Goal: Find specific page/section: Find specific page/section

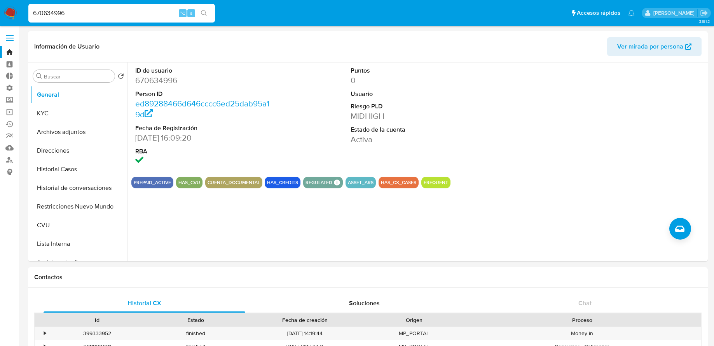
select select "10"
click at [67, 151] on button "Direcciones" at bounding box center [75, 151] width 91 height 19
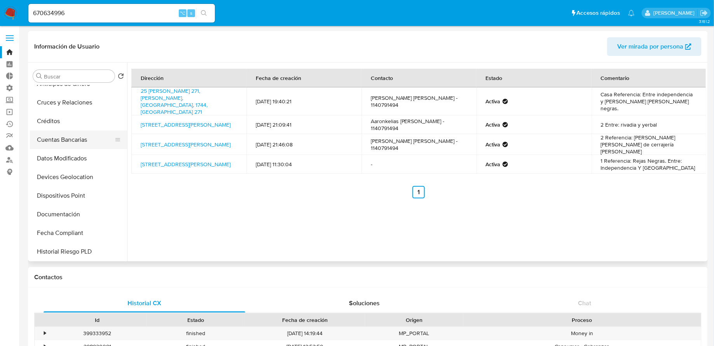
scroll to position [227, 0]
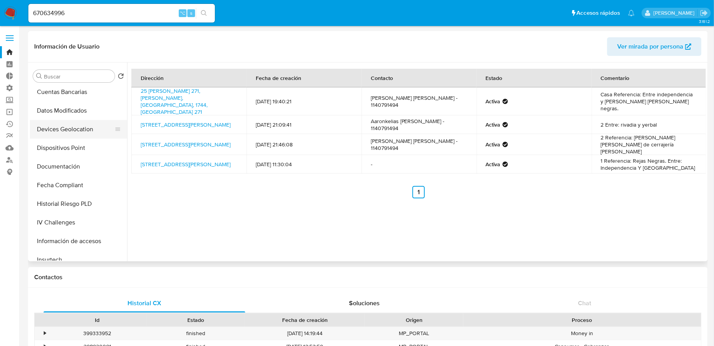
click at [75, 124] on button "Devices Geolocation" at bounding box center [75, 129] width 91 height 19
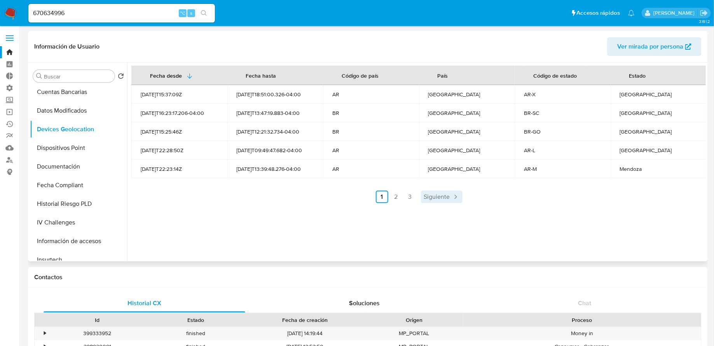
click at [460, 196] on link "Siguiente" at bounding box center [442, 197] width 42 height 12
click at [460, 198] on span "Siguiente" at bounding box center [458, 197] width 26 height 6
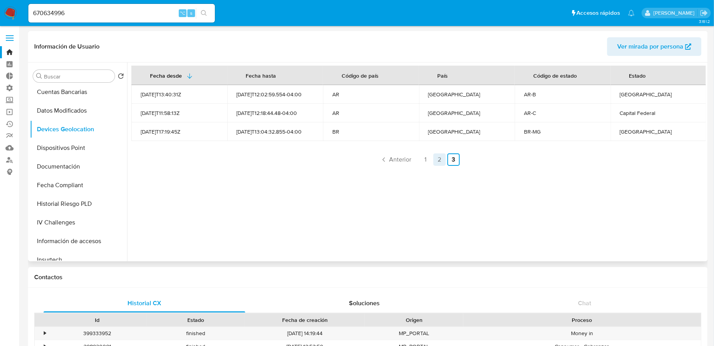
click at [442, 161] on link "2" at bounding box center [440, 160] width 12 height 12
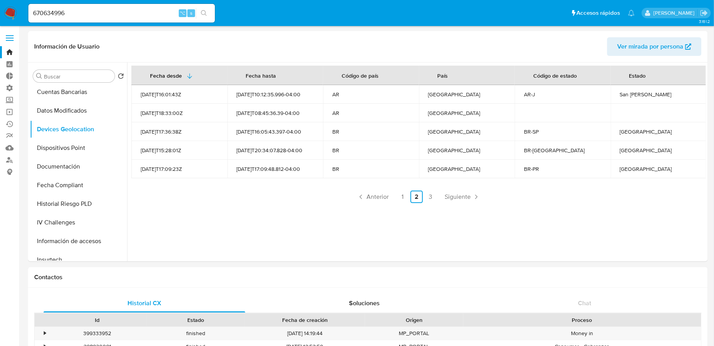
click at [134, 15] on input "670634996" at bounding box center [121, 13] width 187 height 10
paste input "456514194"
type input "456514194"
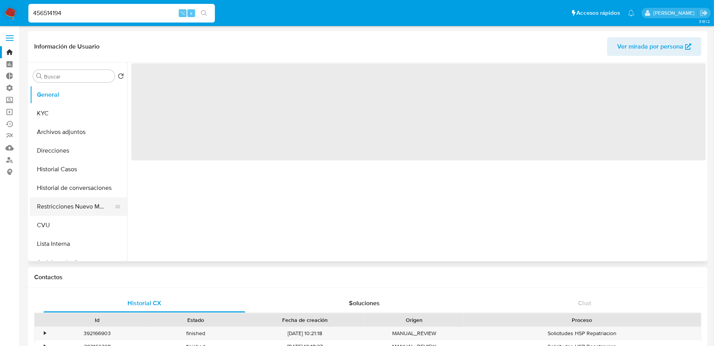
select select "10"
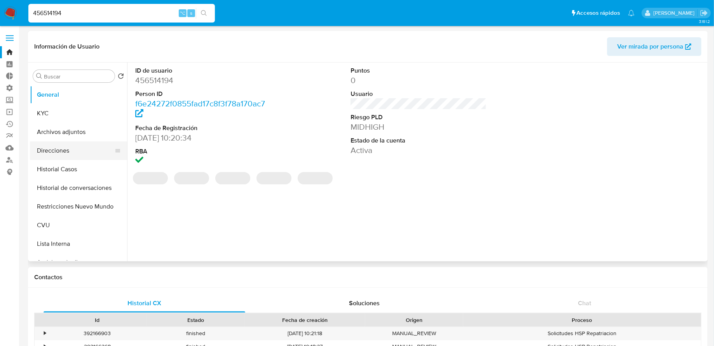
click at [66, 150] on button "Direcciones" at bounding box center [75, 151] width 91 height 19
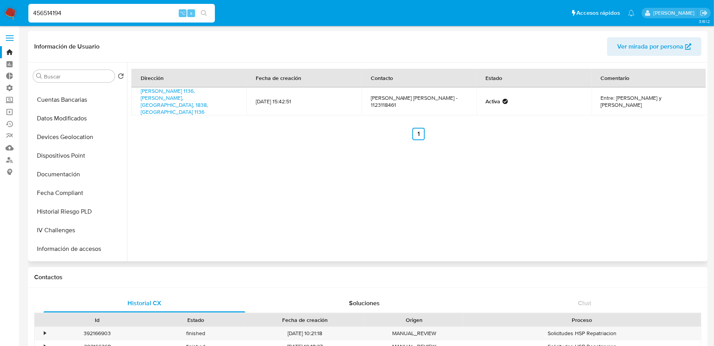
scroll to position [236, 0]
click at [70, 122] on button "Devices Geolocation" at bounding box center [75, 120] width 91 height 19
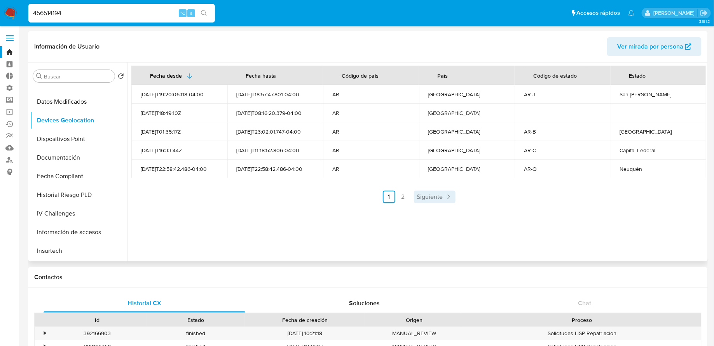
click at [429, 197] on span "Siguiente" at bounding box center [430, 197] width 26 height 6
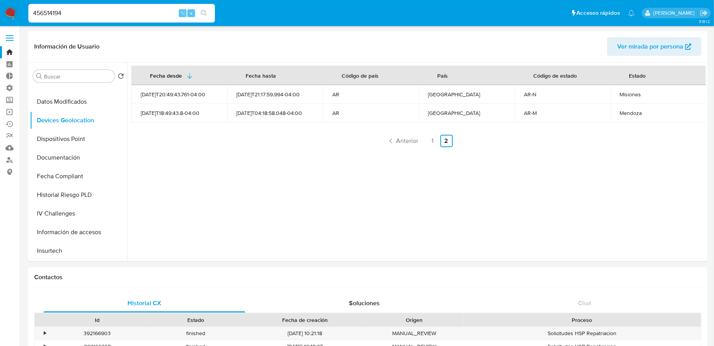
click at [150, 17] on input "456514194" at bounding box center [121, 13] width 187 height 10
paste input "796709700"
type input "796709700"
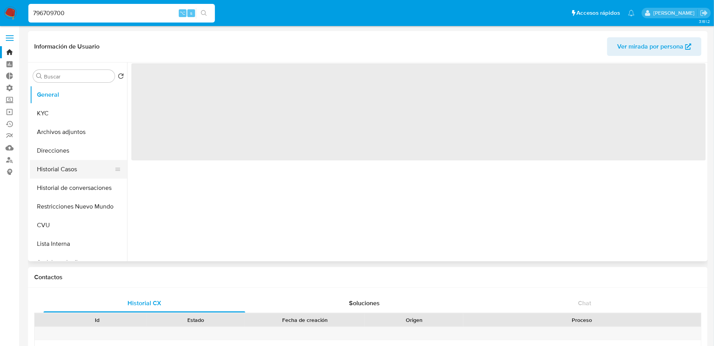
select select "10"
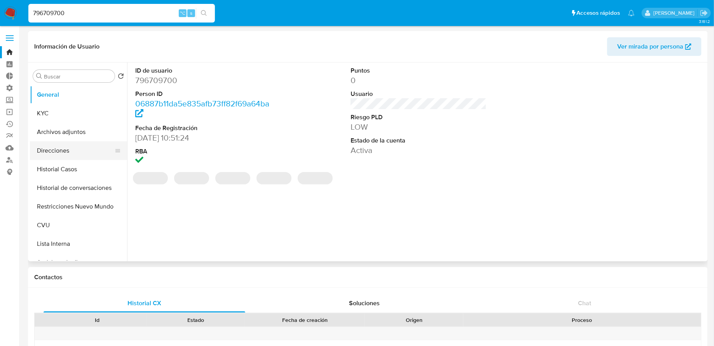
click at [70, 156] on button "Direcciones" at bounding box center [75, 151] width 91 height 19
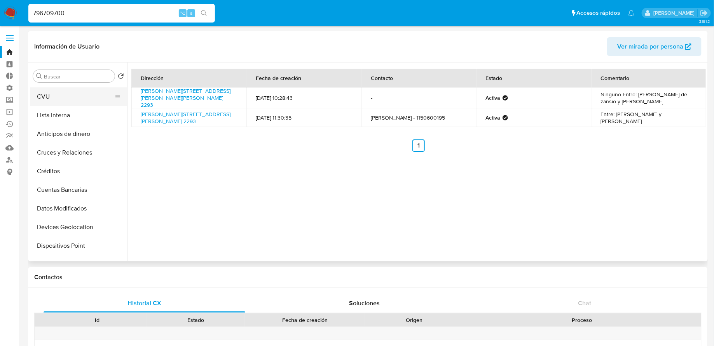
scroll to position [160, 0]
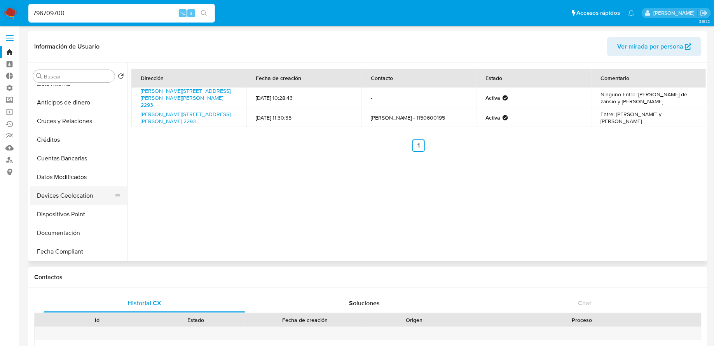
click at [84, 198] on button "Devices Geolocation" at bounding box center [75, 196] width 91 height 19
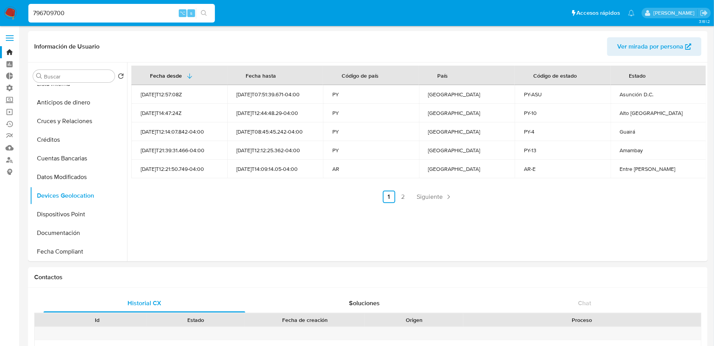
click at [117, 14] on input "796709700" at bounding box center [121, 13] width 187 height 10
paste input "2359806148"
type input "2359806148"
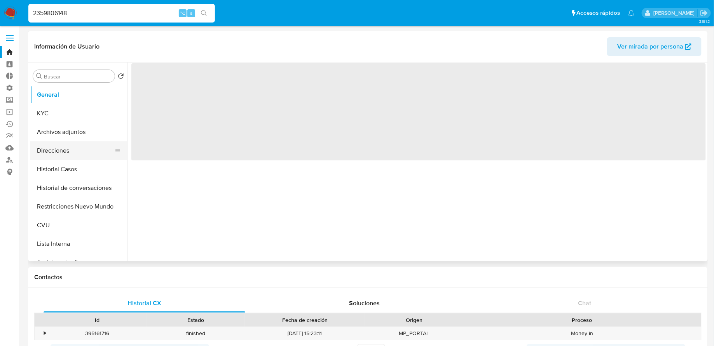
select select "10"
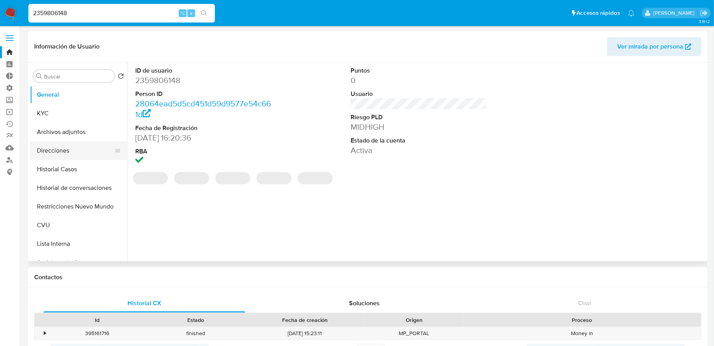
click at [73, 157] on button "Direcciones" at bounding box center [75, 151] width 91 height 19
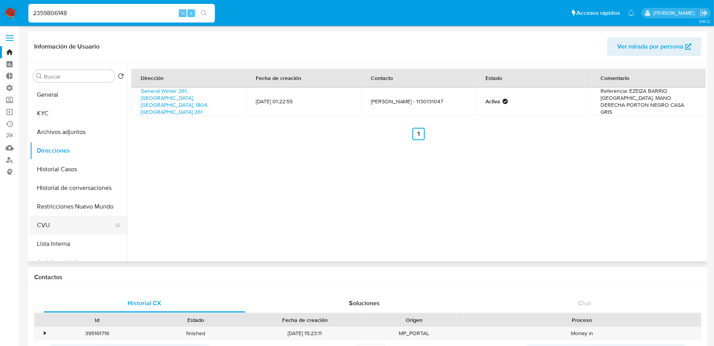
click at [62, 220] on button "CVU" at bounding box center [75, 225] width 91 height 19
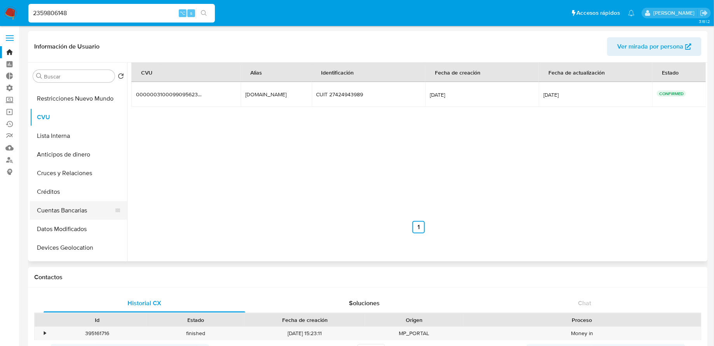
scroll to position [117, 0]
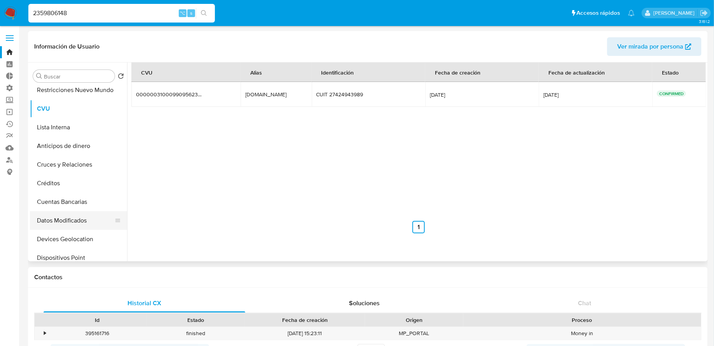
click at [67, 224] on button "Datos Modificados" at bounding box center [75, 221] width 91 height 19
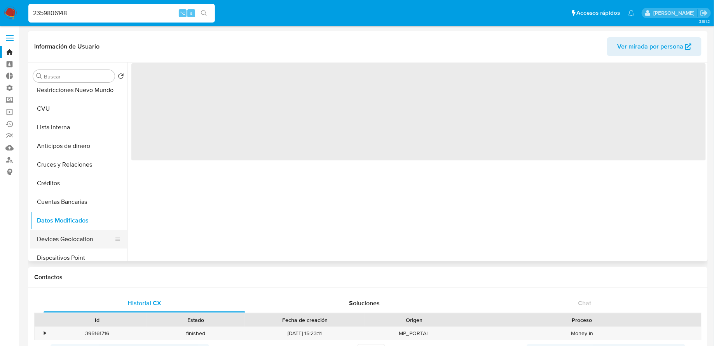
click at [71, 236] on button "Devices Geolocation" at bounding box center [75, 239] width 91 height 19
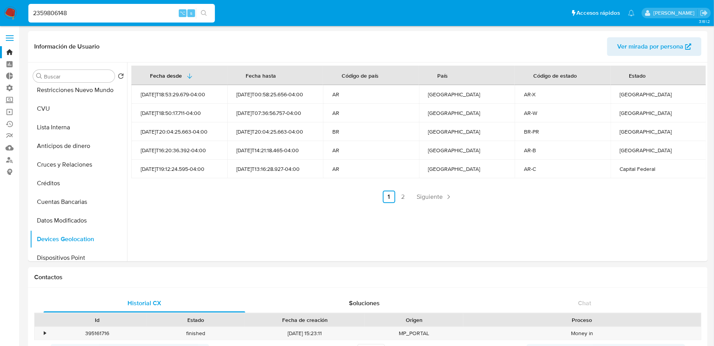
click at [117, 13] on input "2359806148" at bounding box center [121, 13] width 187 height 10
paste input "448200621"
type input "2448200621"
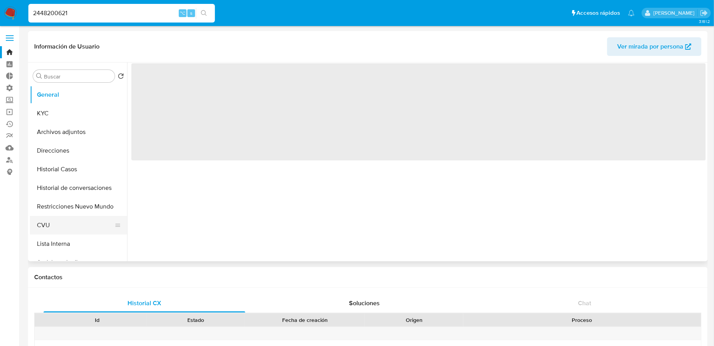
select select "10"
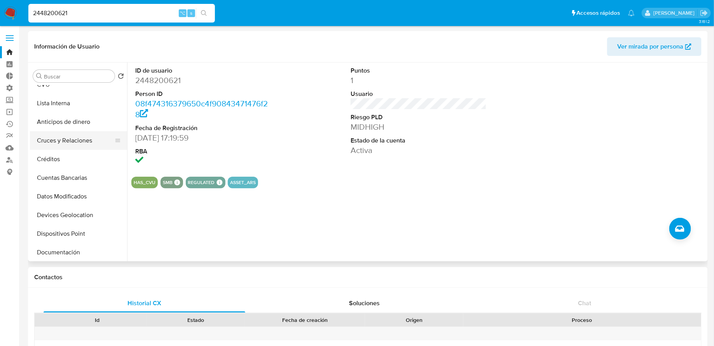
scroll to position [198, 0]
click at [74, 161] on button "Devices Geolocation" at bounding box center [75, 158] width 91 height 19
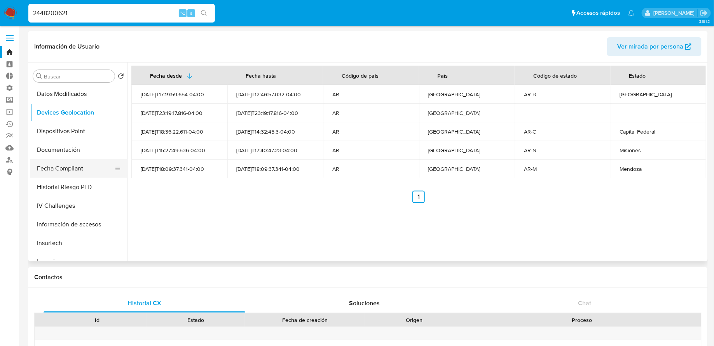
scroll to position [268, 0]
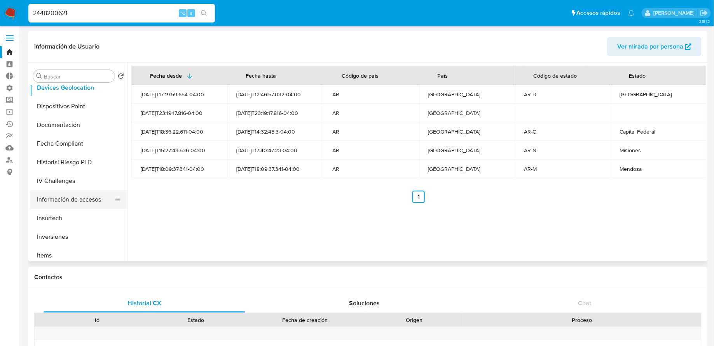
click at [65, 197] on button "Información de accesos" at bounding box center [75, 200] width 91 height 19
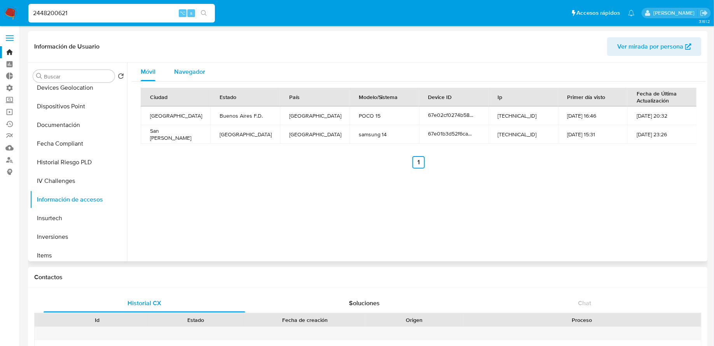
click at [198, 79] on div "Navegador" at bounding box center [189, 72] width 31 height 19
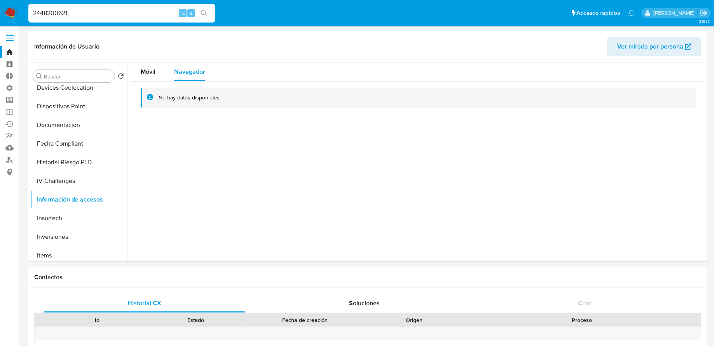
click at [94, 15] on input "2448200621" at bounding box center [121, 13] width 187 height 10
paste input "118102307"
type input "2118102307"
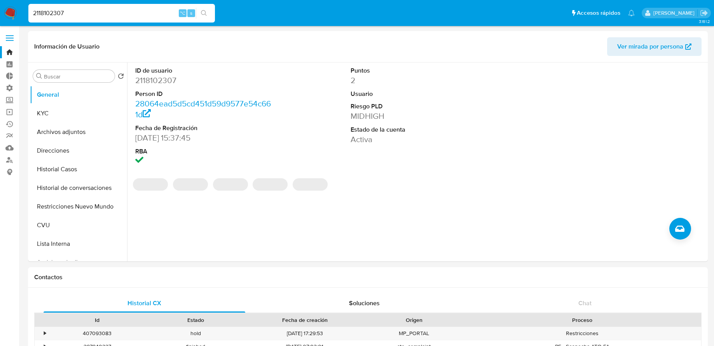
select select "10"
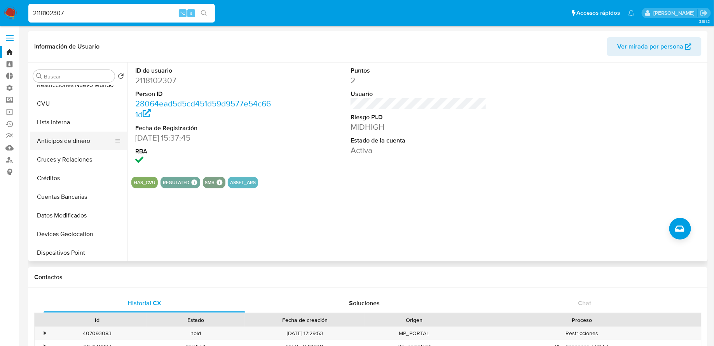
scroll to position [131, 0]
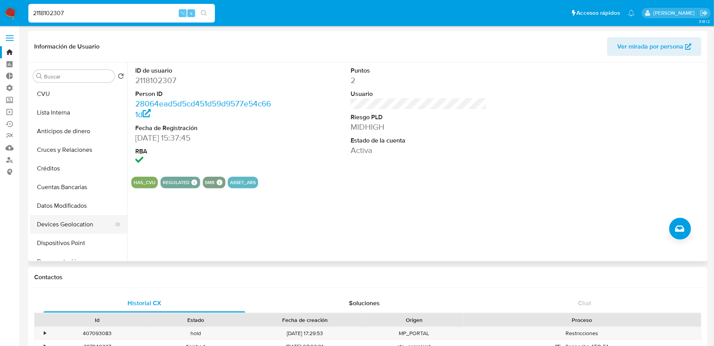
click at [67, 233] on button "Devices Geolocation" at bounding box center [75, 224] width 91 height 19
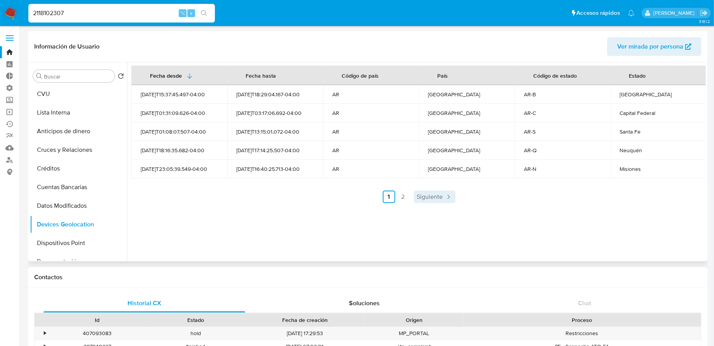
click at [433, 197] on span "Siguiente" at bounding box center [430, 197] width 26 height 6
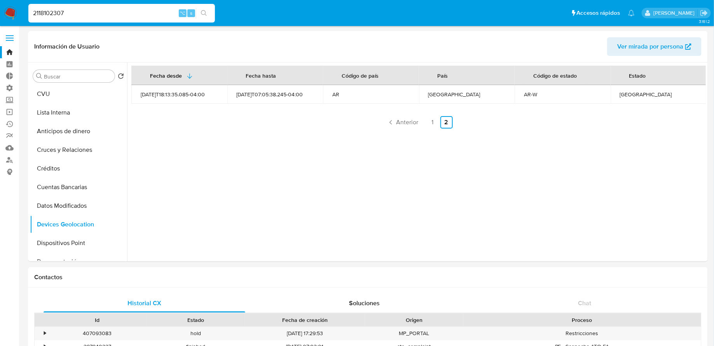
click at [97, 14] on input "2118102307" at bounding box center [121, 13] width 187 height 10
paste input "1681103531"
type input "1681103531"
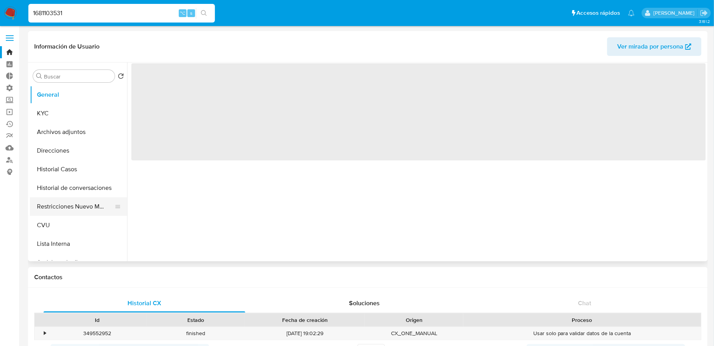
select select "10"
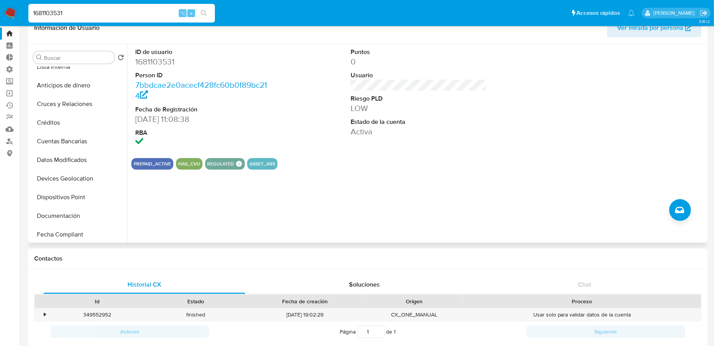
scroll to position [191, 0]
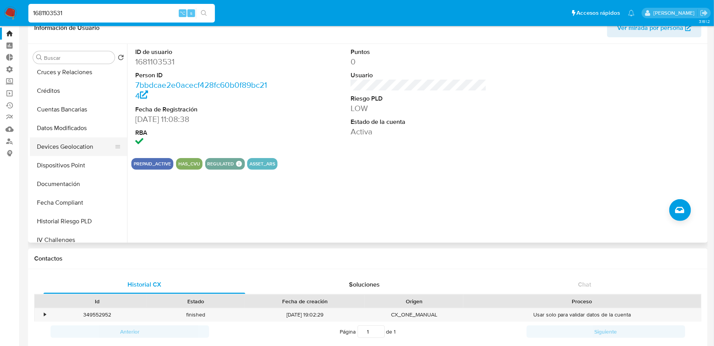
click at [69, 150] on button "Devices Geolocation" at bounding box center [75, 147] width 91 height 19
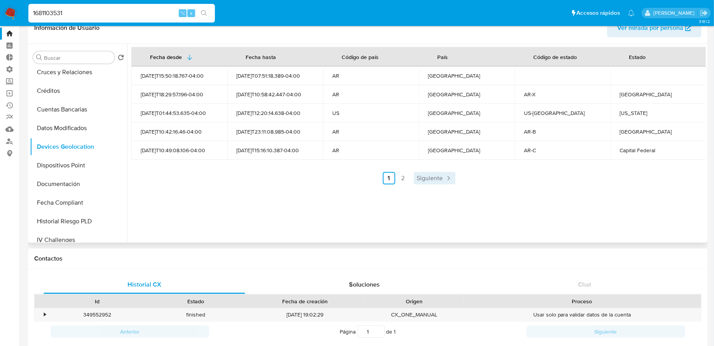
click at [441, 179] on link "Siguiente" at bounding box center [435, 178] width 42 height 12
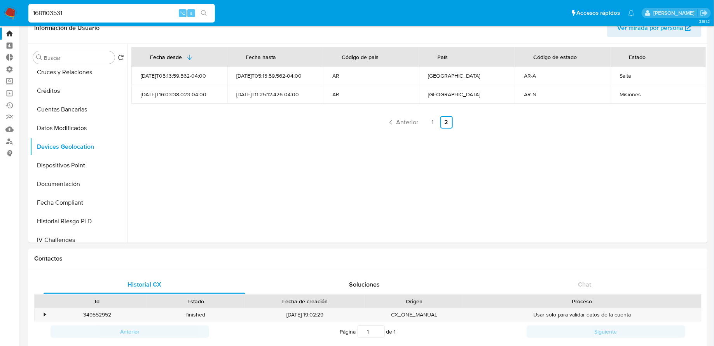
click at [113, 14] on input "1681103531" at bounding box center [121, 13] width 187 height 10
paste input "782025034"
type input "782025034"
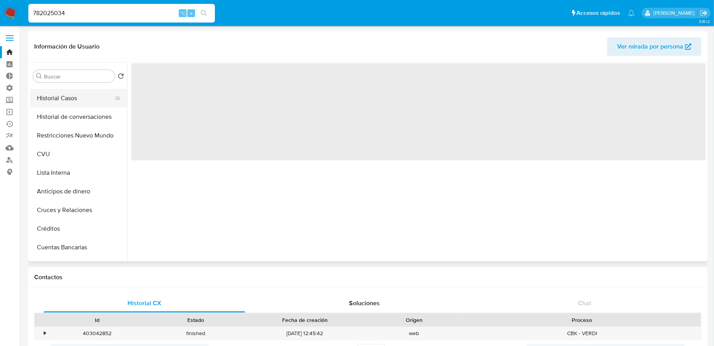
select select "10"
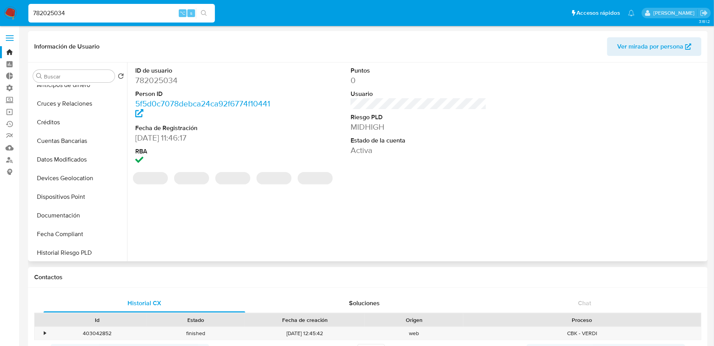
scroll to position [194, 0]
click at [80, 165] on button "Devices Geolocation" at bounding box center [75, 161] width 91 height 19
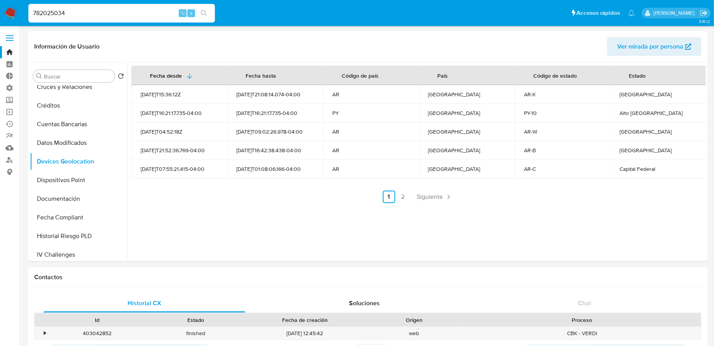
click at [115, 14] on input "782025034" at bounding box center [121, 13] width 187 height 10
paste input "40865167"
type input "740865167"
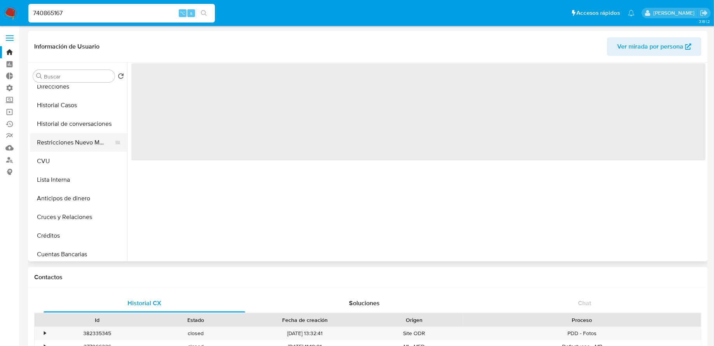
select select "10"
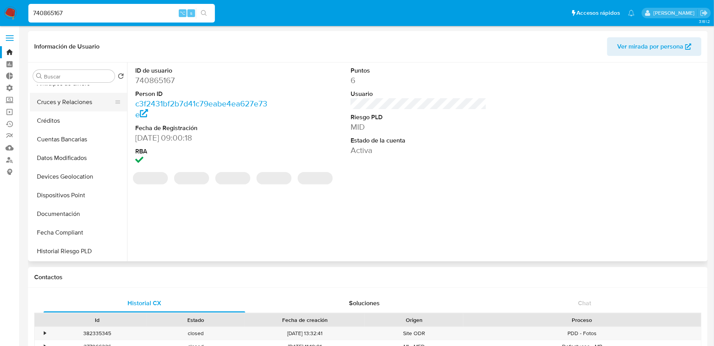
scroll to position [185, 0]
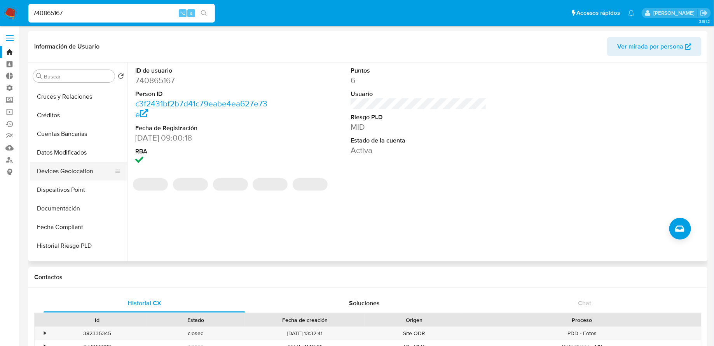
click at [66, 174] on button "Devices Geolocation" at bounding box center [75, 171] width 91 height 19
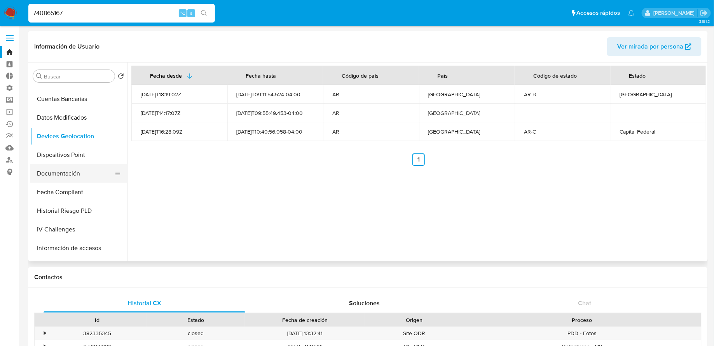
scroll to position [264, 0]
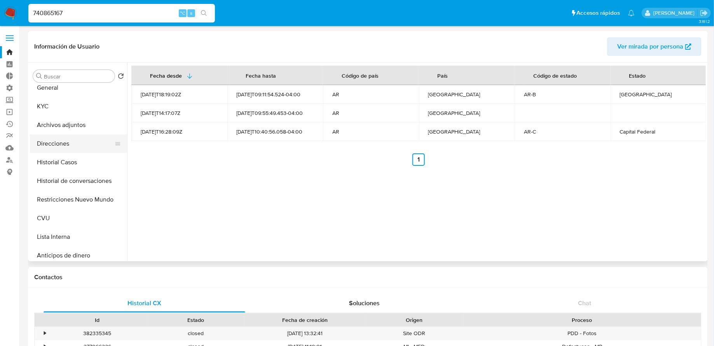
click at [61, 136] on button "Direcciones" at bounding box center [75, 144] width 91 height 19
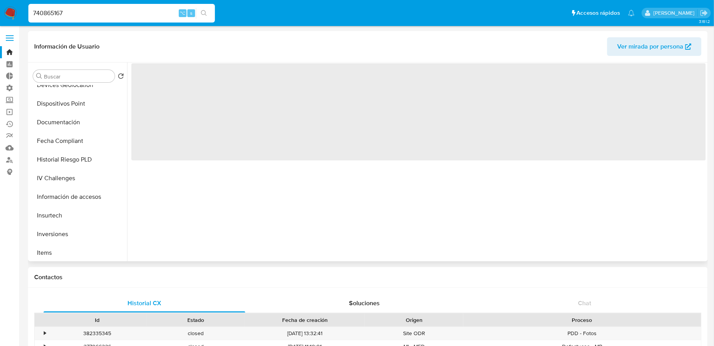
scroll to position [324, 0]
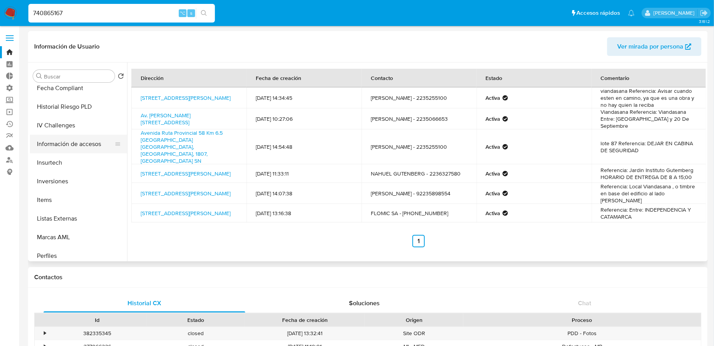
click at [66, 145] on button "Información de accesos" at bounding box center [75, 144] width 91 height 19
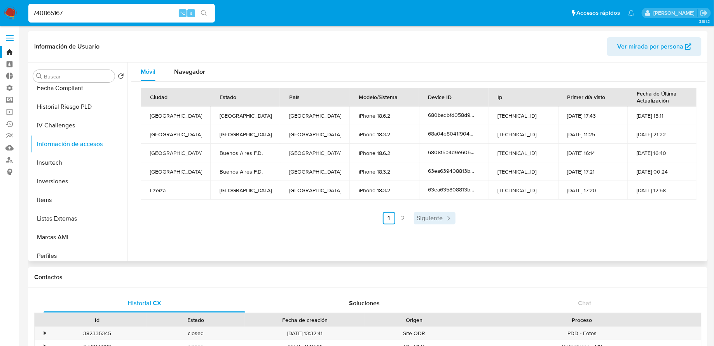
click at [422, 215] on span "Siguiente" at bounding box center [430, 218] width 26 height 6
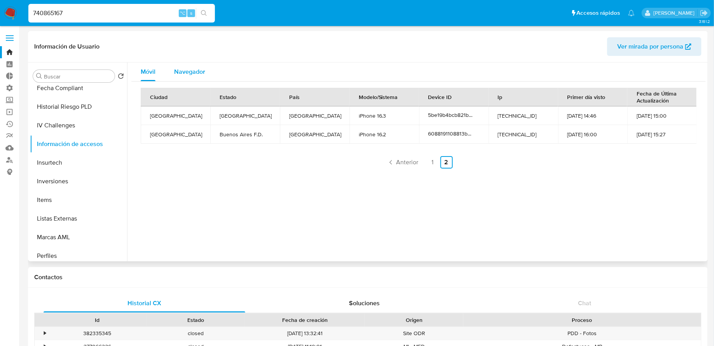
click at [182, 73] on span "Navegador" at bounding box center [189, 71] width 31 height 9
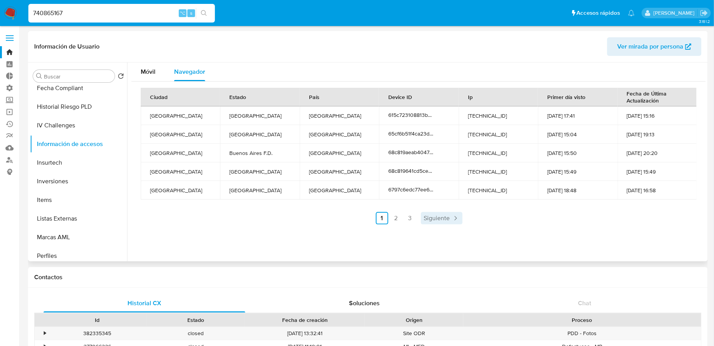
click at [444, 224] on link "Siguiente" at bounding box center [442, 218] width 42 height 12
click at [444, 224] on link "Siguiente" at bounding box center [463, 218] width 42 height 12
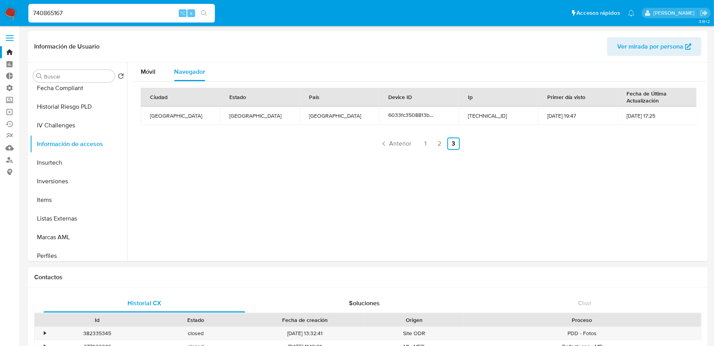
click at [122, 14] on input "740865167" at bounding box center [121, 13] width 187 height 10
paste input "476741560"
type input "476741560"
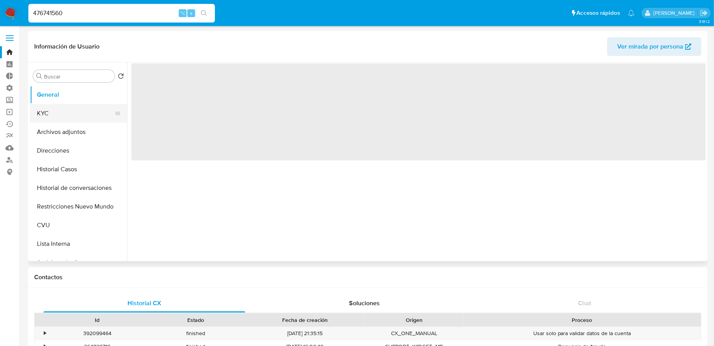
click at [73, 117] on button "KYC" at bounding box center [75, 113] width 91 height 19
select select "10"
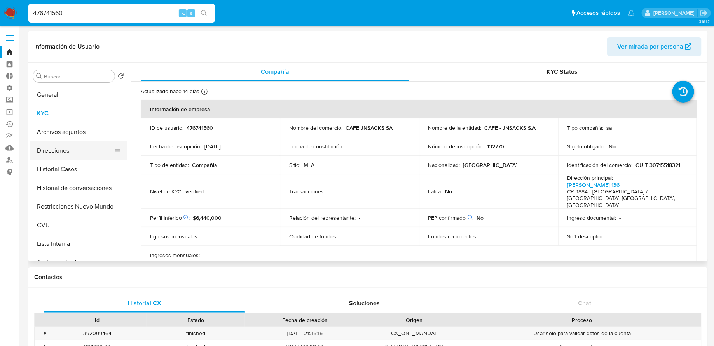
click at [58, 152] on button "Direcciones" at bounding box center [75, 151] width 91 height 19
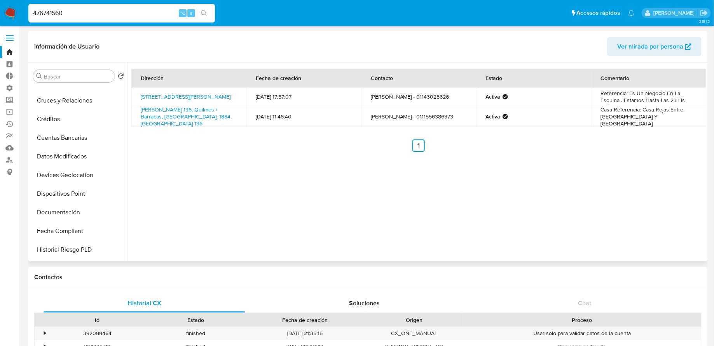
scroll to position [192, 0]
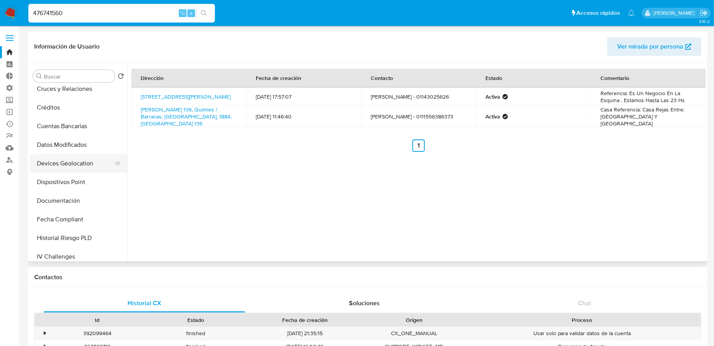
click at [76, 162] on button "Devices Geolocation" at bounding box center [75, 163] width 91 height 19
